Goal: Navigation & Orientation: Go to known website

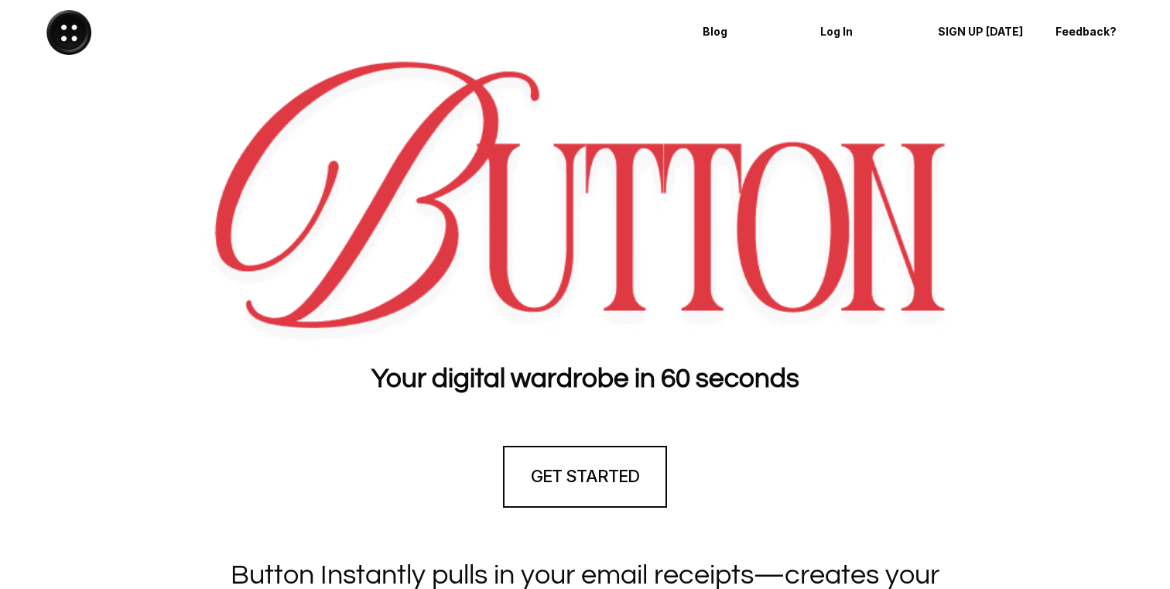
scroll to position [3679, 0]
